Goal: Task Accomplishment & Management: Use online tool/utility

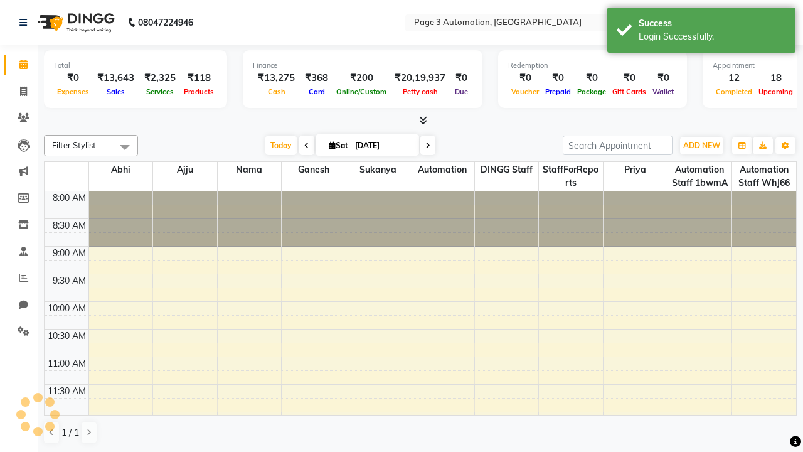
select select "en"
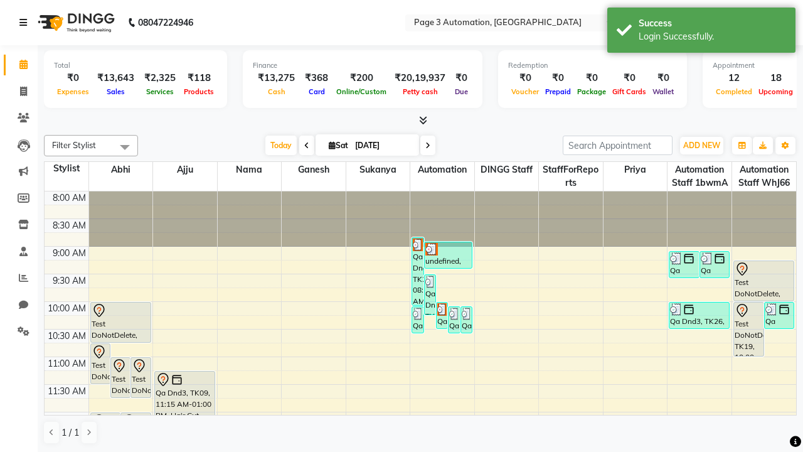
click at [26, 23] on icon at bounding box center [23, 22] width 8 height 9
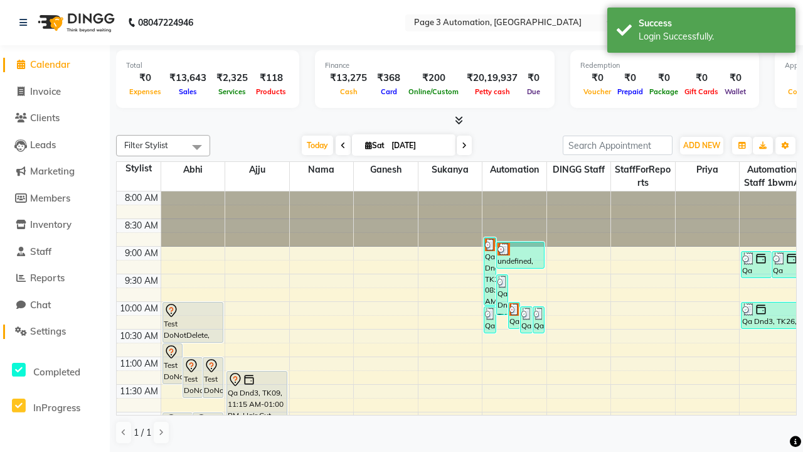
click at [55, 331] on span "Settings" at bounding box center [48, 331] width 36 height 12
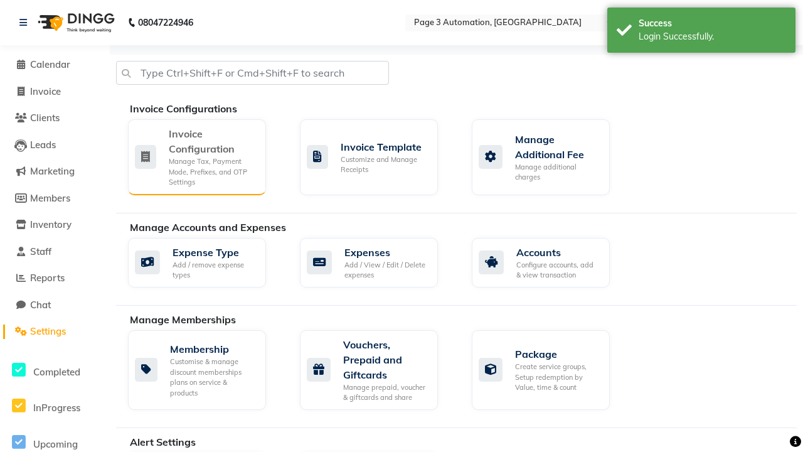
click at [196, 156] on div "Manage Tax, Payment Mode, Prefixes, and OTP Settings" at bounding box center [212, 171] width 87 height 31
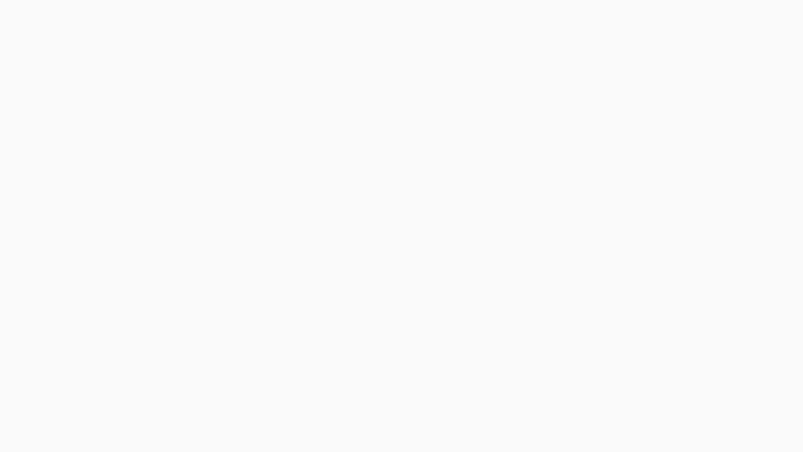
select select "service"
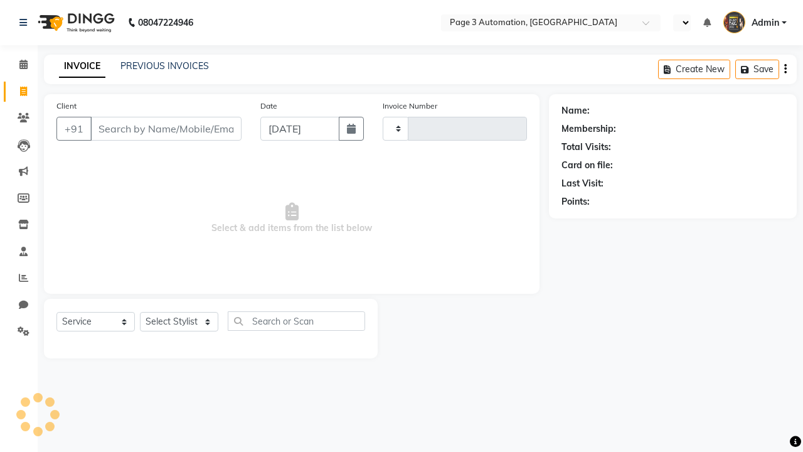
select select "en"
select select "2774"
type input "10166"
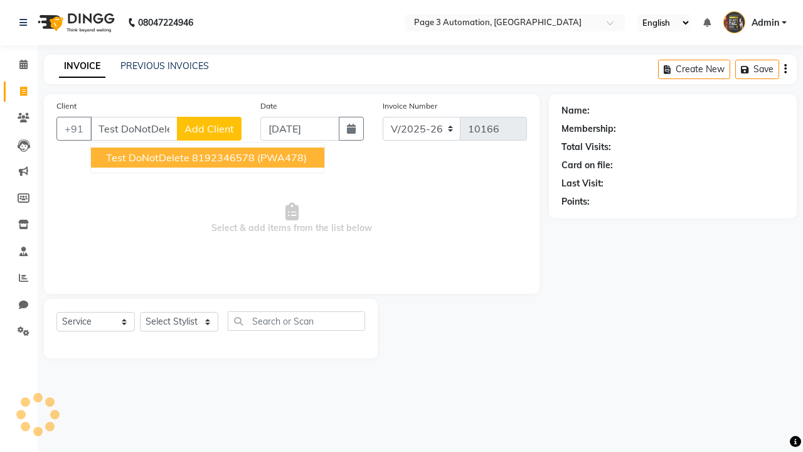
click at [209, 158] on ngb-highlight "8192346578" at bounding box center [223, 157] width 63 height 13
type input "8192346578"
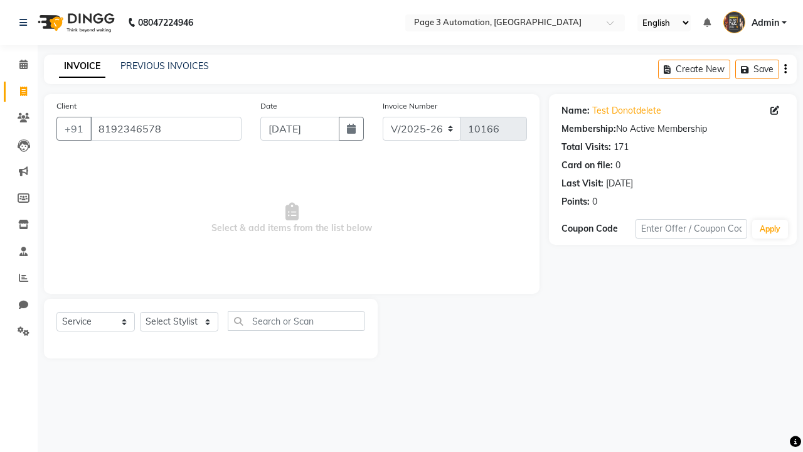
select select "712"
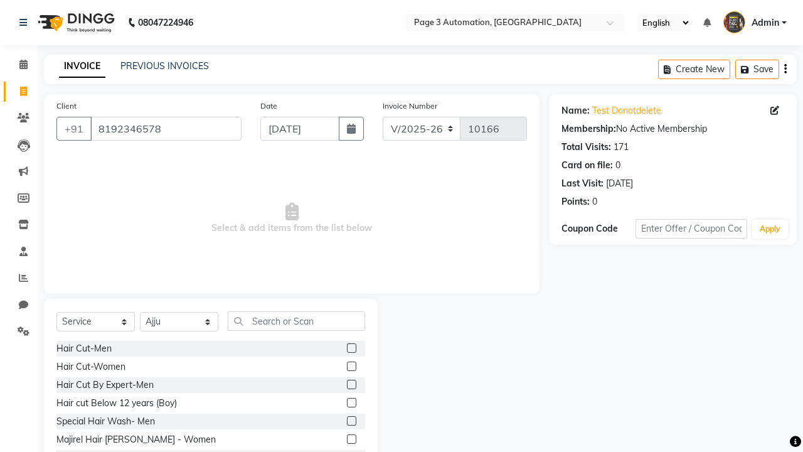
click at [351, 385] on label at bounding box center [351, 384] width 9 height 9
click at [351, 385] on input "checkbox" at bounding box center [351, 385] width 8 height 8
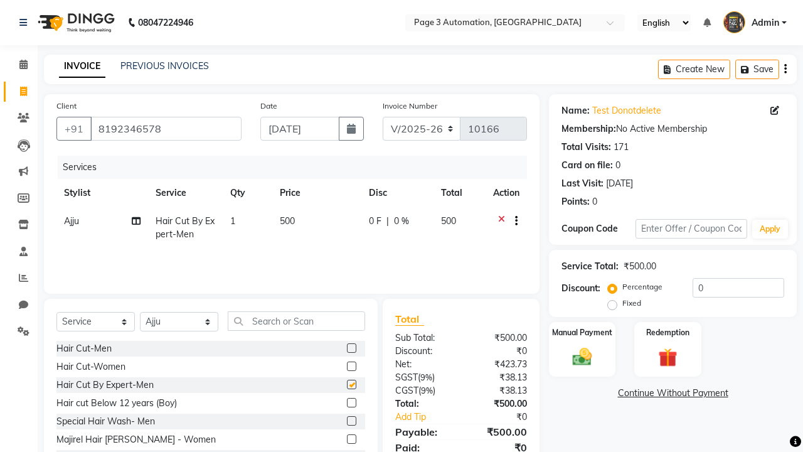
checkbox input "false"
